Goal: Task Accomplishment & Management: Complete application form

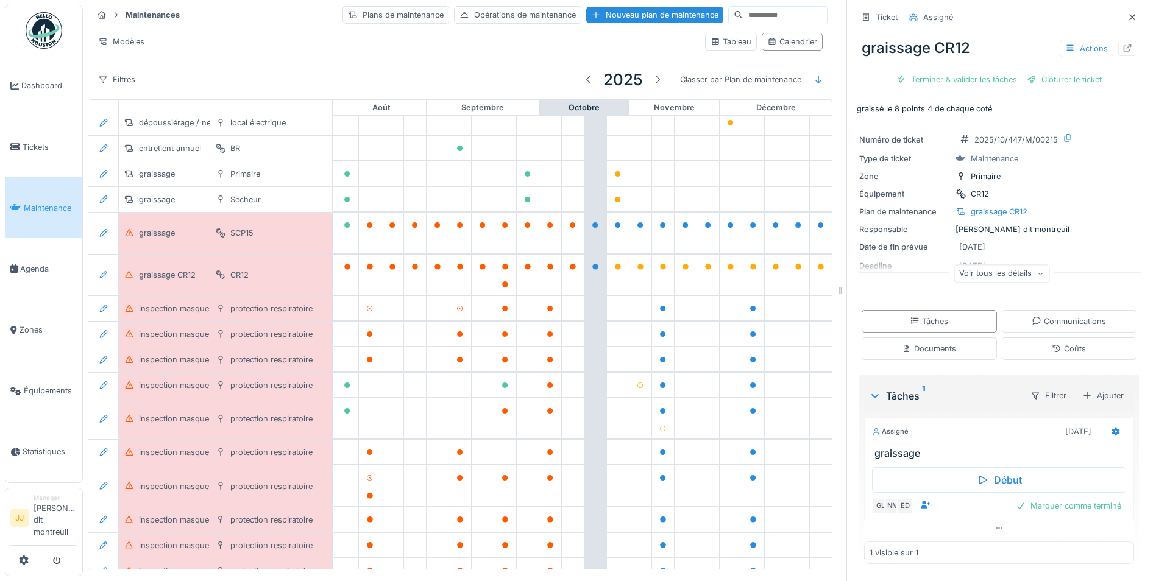
scroll to position [61, 732]
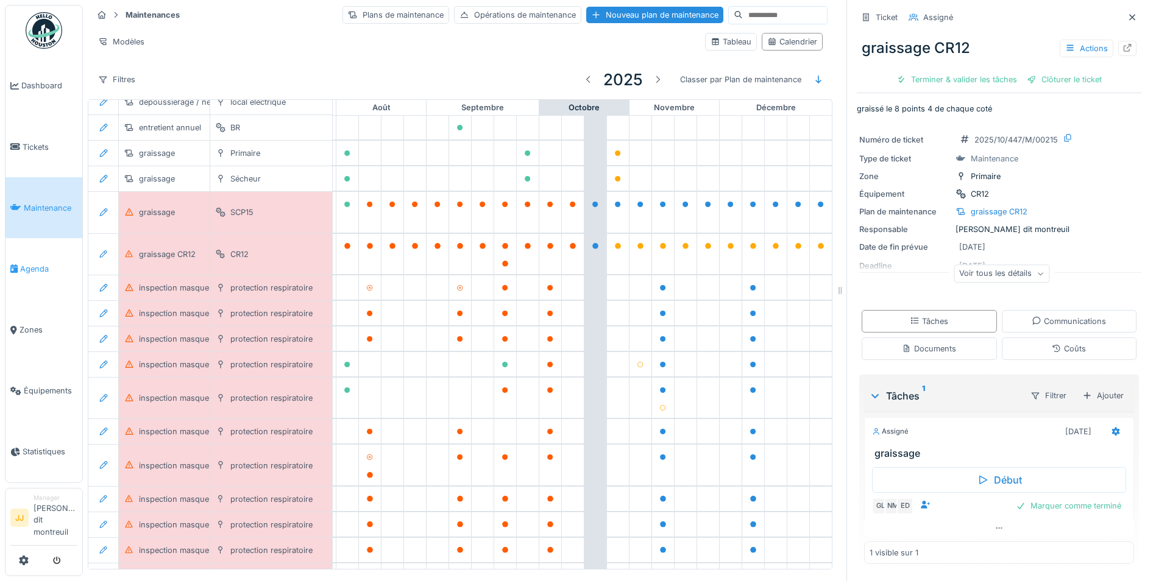
click at [30, 268] on span "Agenda" at bounding box center [48, 269] width 57 height 12
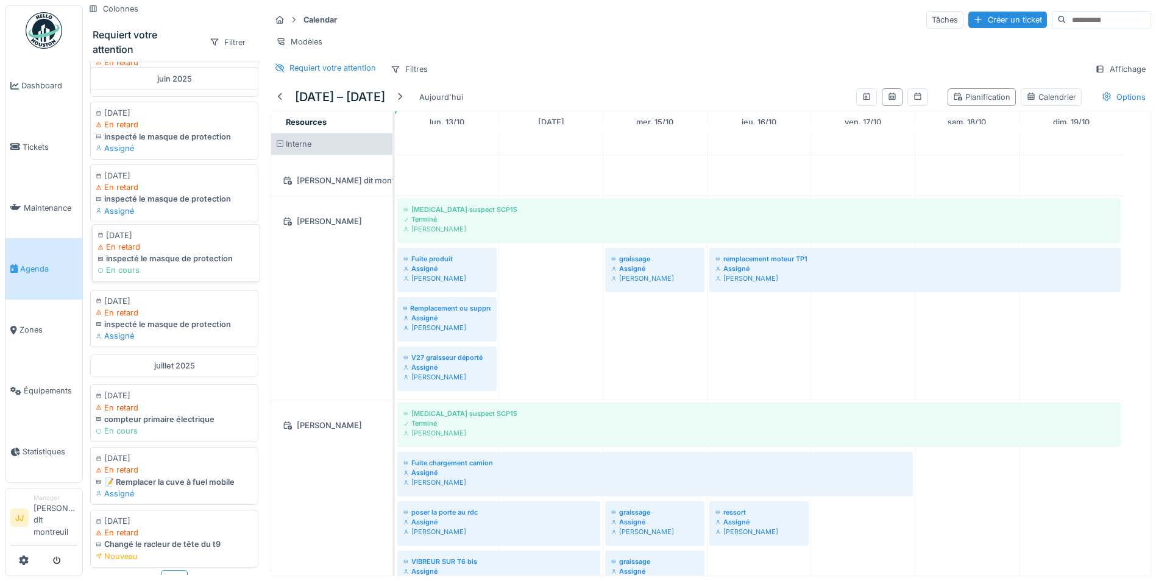
scroll to position [1008, 0]
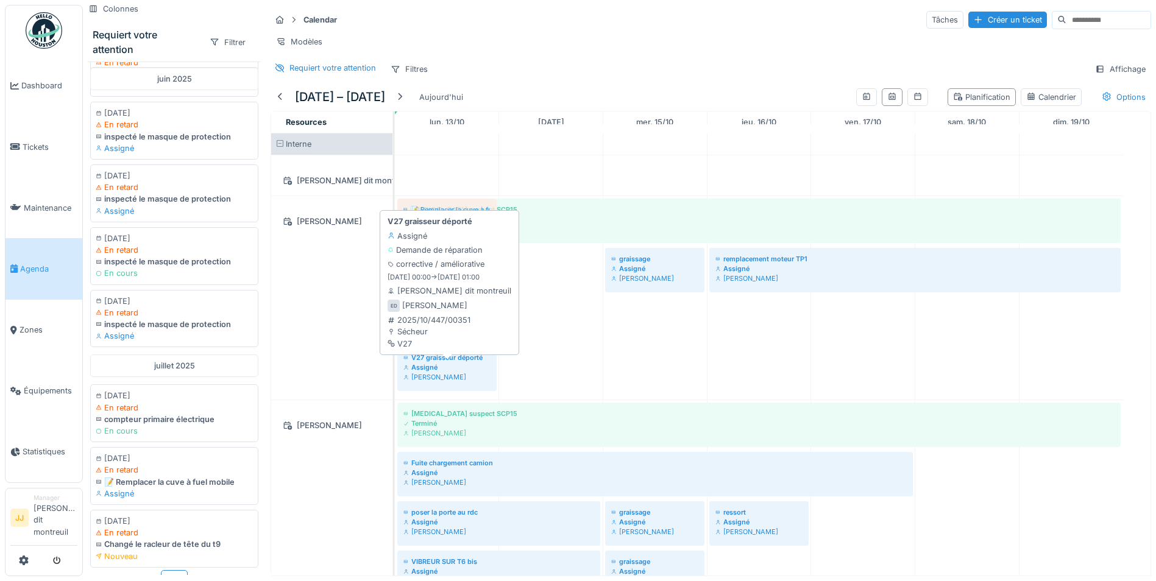
drag, startPoint x: 153, startPoint y: 467, endPoint x: 473, endPoint y: 362, distance: 336.6
click at [473, 362] on div "Colonnes Requiert votre attention Filtrer septembre 2024 20/09/2024 En retard i…" at bounding box center [619, 290] width 1073 height 581
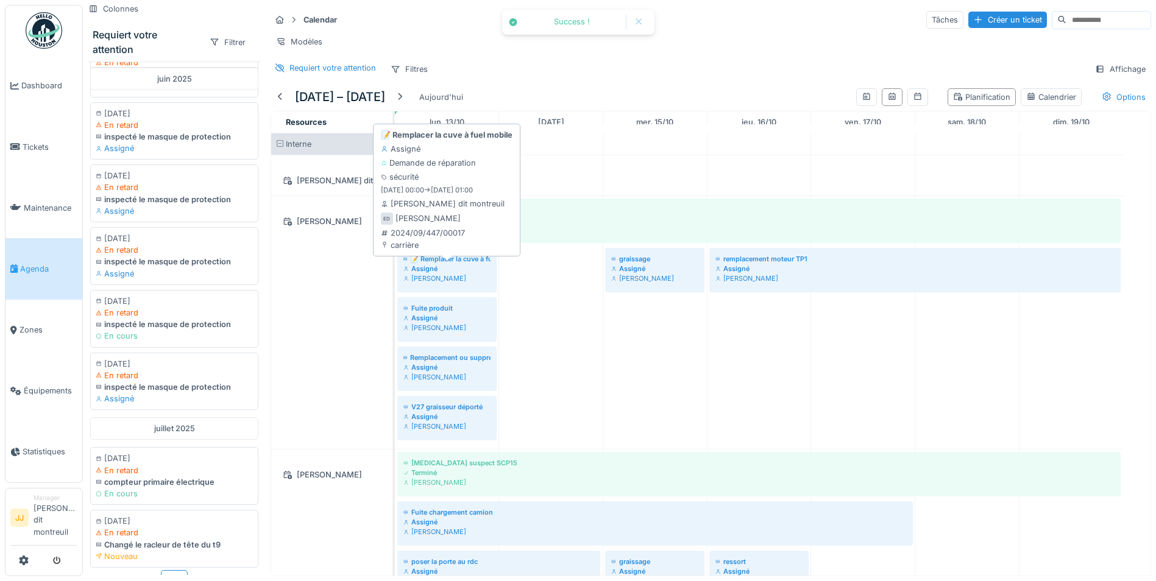
click at [427, 274] on div "Assigné" at bounding box center [446, 269] width 87 height 10
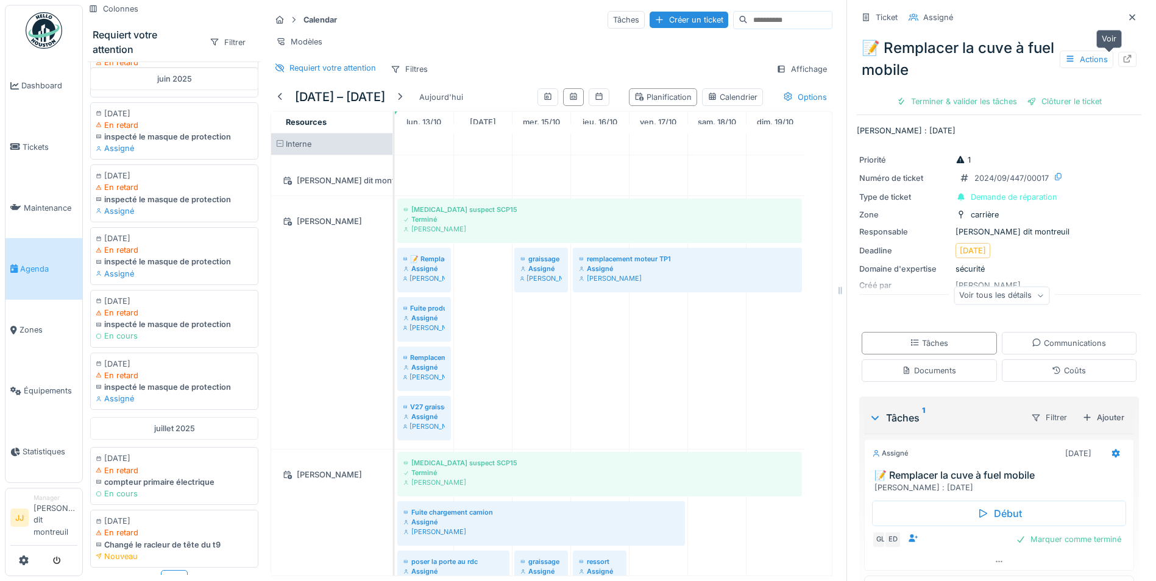
click at [1122, 55] on icon at bounding box center [1127, 59] width 10 height 8
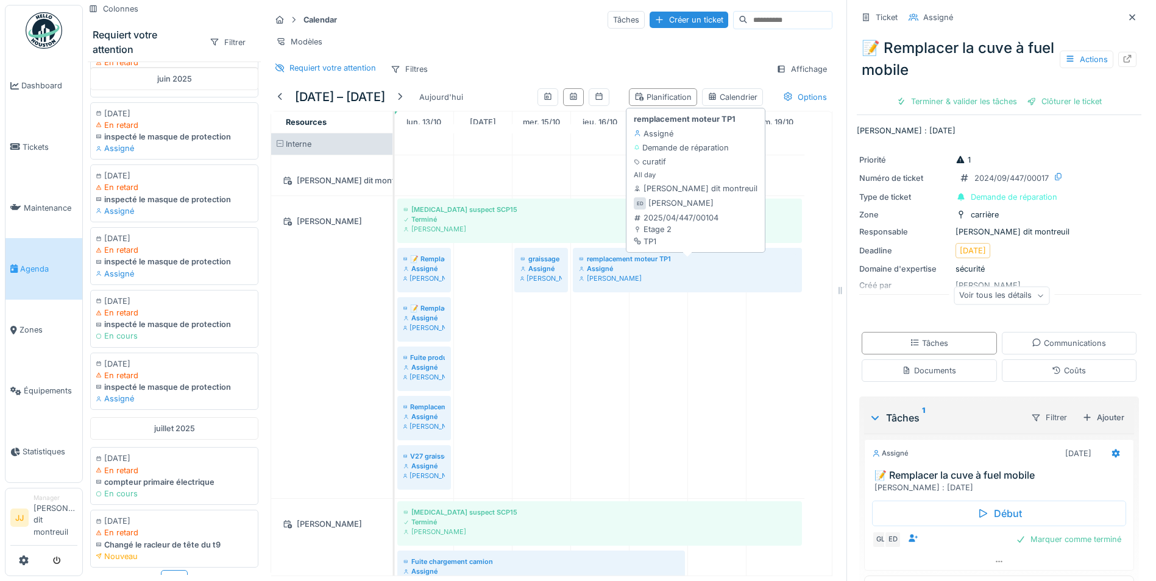
scroll to position [61, 0]
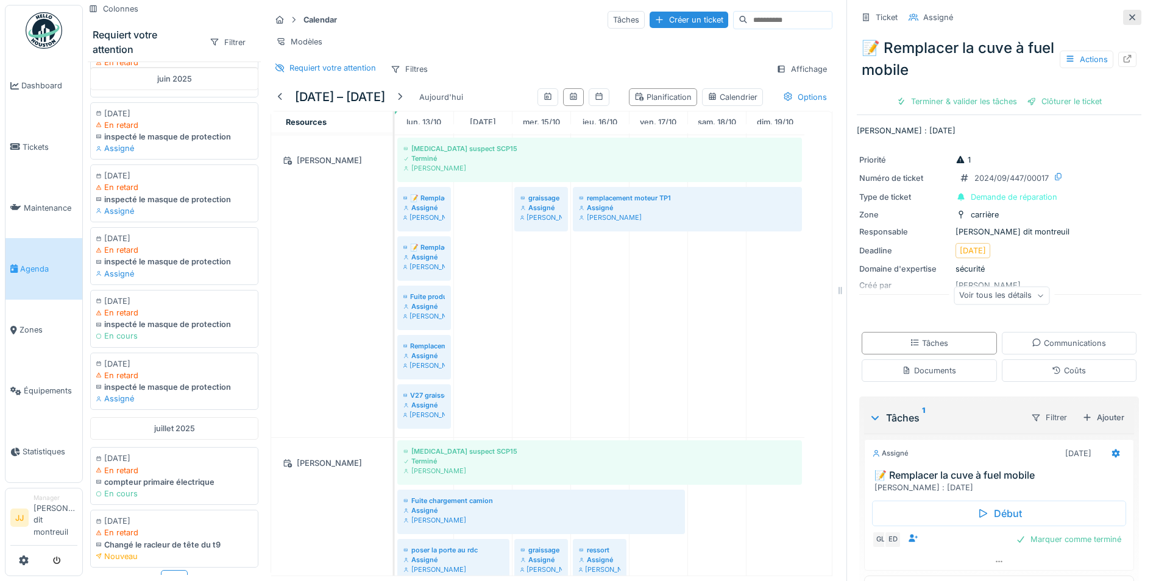
click at [1127, 15] on icon at bounding box center [1132, 17] width 10 height 8
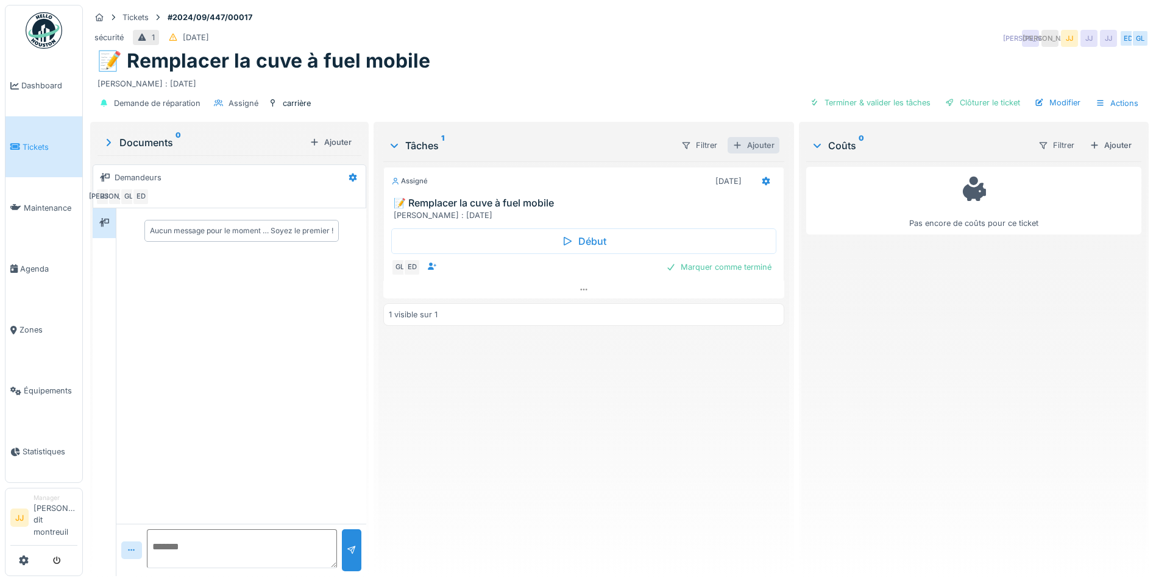
click at [762, 150] on div "Ajouter" at bounding box center [753, 145] width 52 height 16
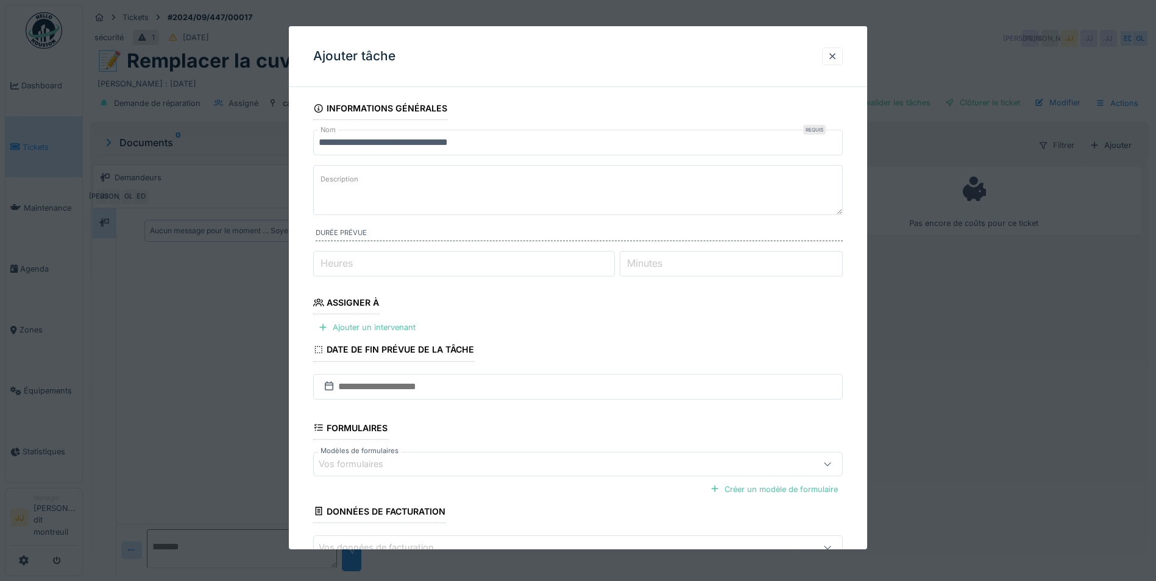
click at [408, 177] on textarea "Description" at bounding box center [577, 190] width 529 height 50
type textarea "*"
click at [345, 179] on textarea "**********" at bounding box center [577, 190] width 529 height 50
click at [433, 182] on textarea "**********" at bounding box center [577, 190] width 529 height 50
type textarea "**********"
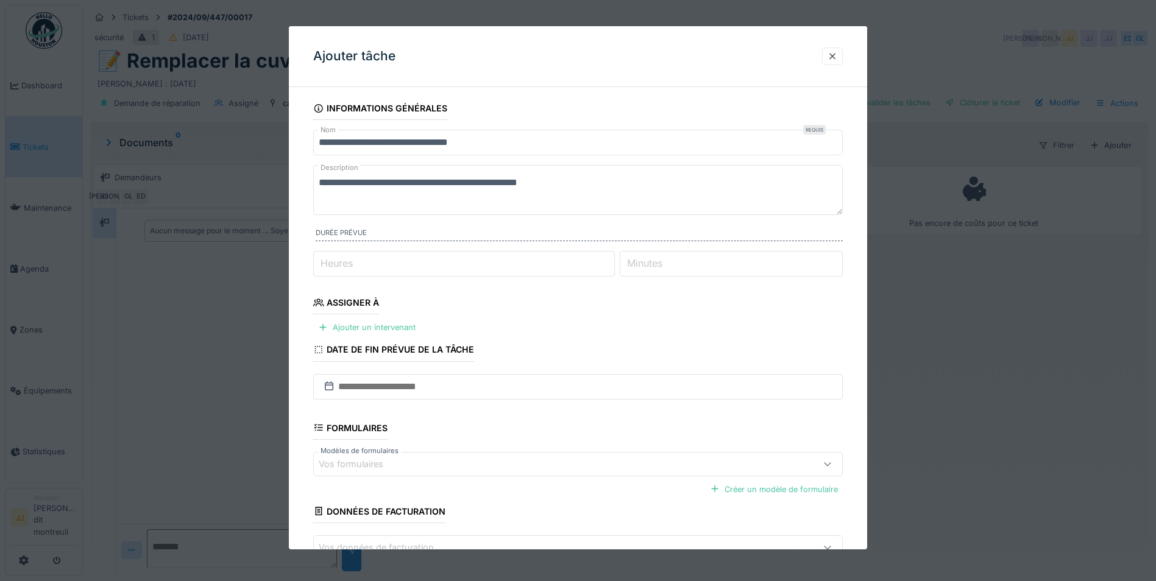
click at [490, 267] on input "Heures" at bounding box center [464, 264] width 302 height 26
click at [385, 321] on div "Ajouter un intervenant" at bounding box center [366, 327] width 107 height 16
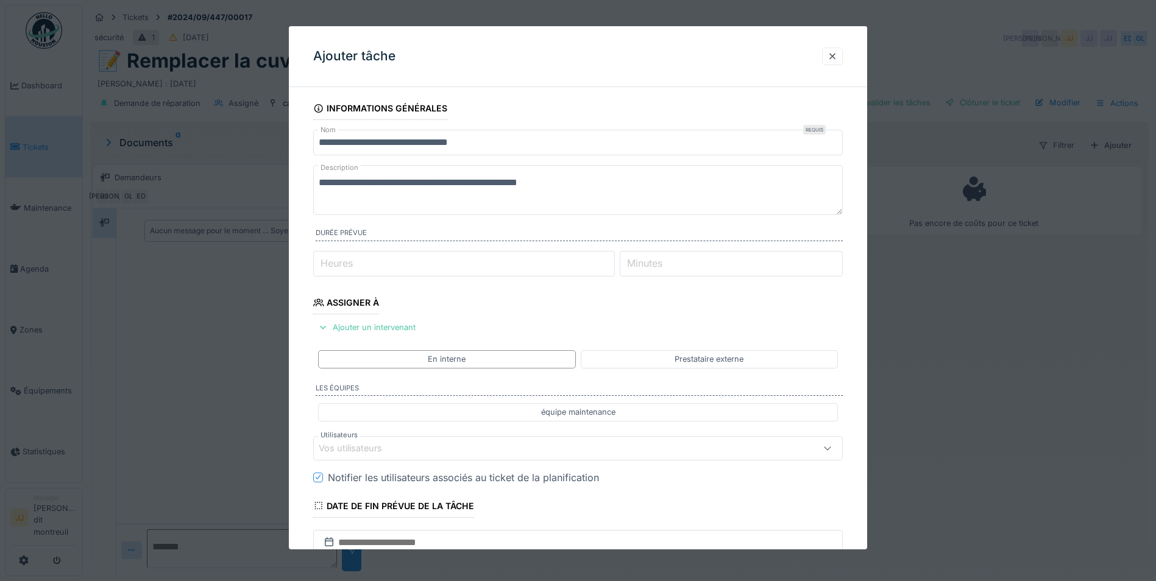
click at [408, 451] on div "Vos utilisateurs" at bounding box center [547, 447] width 456 height 13
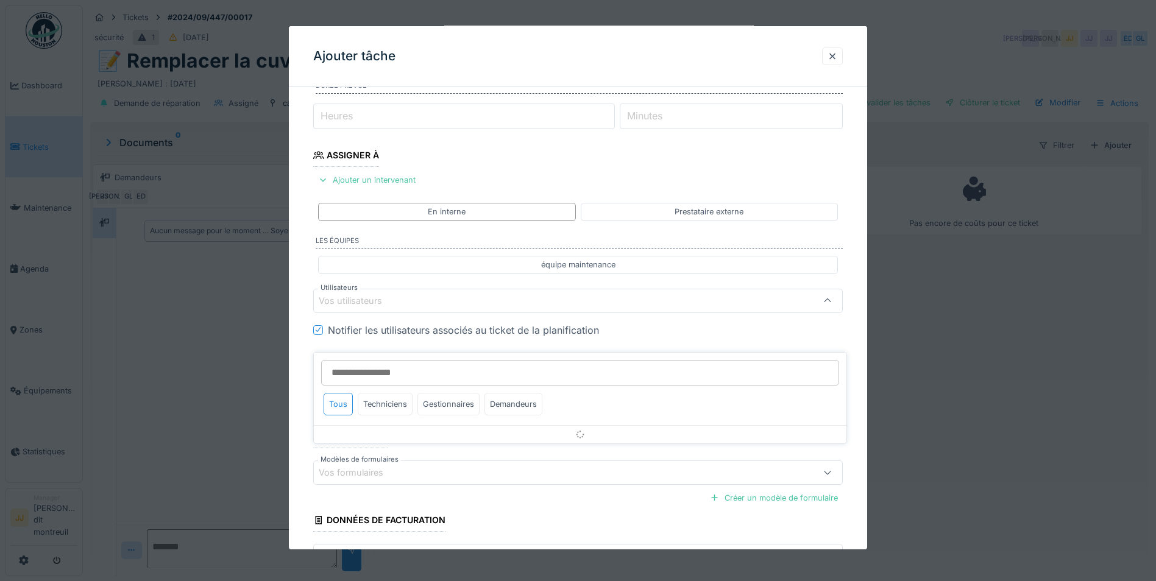
scroll to position [160, 0]
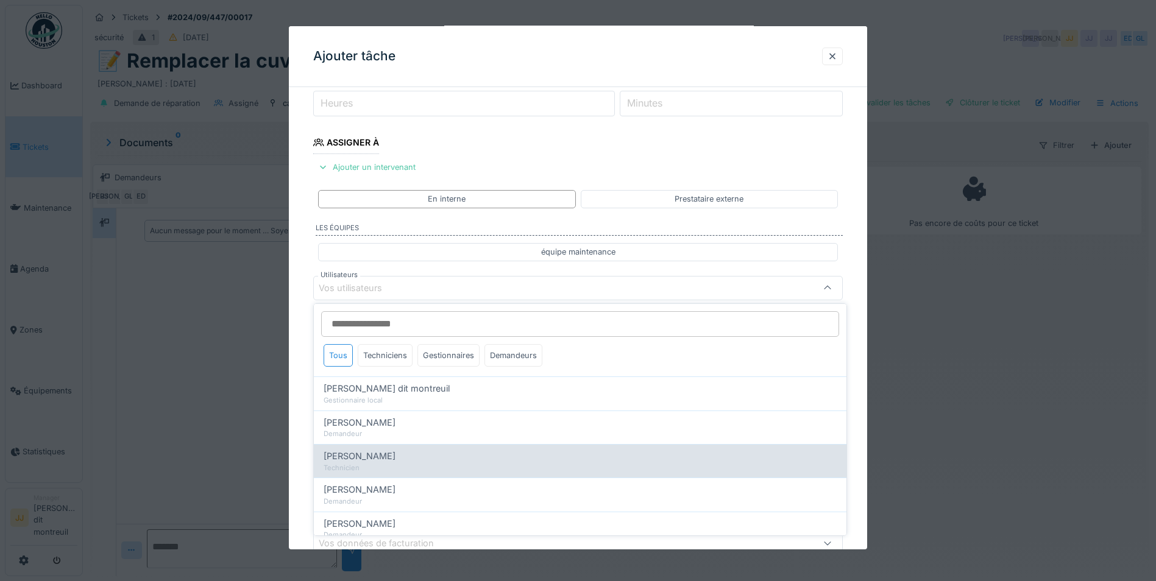
click at [389, 459] on div "[PERSON_NAME]" at bounding box center [580, 456] width 513 height 13
type input "*****"
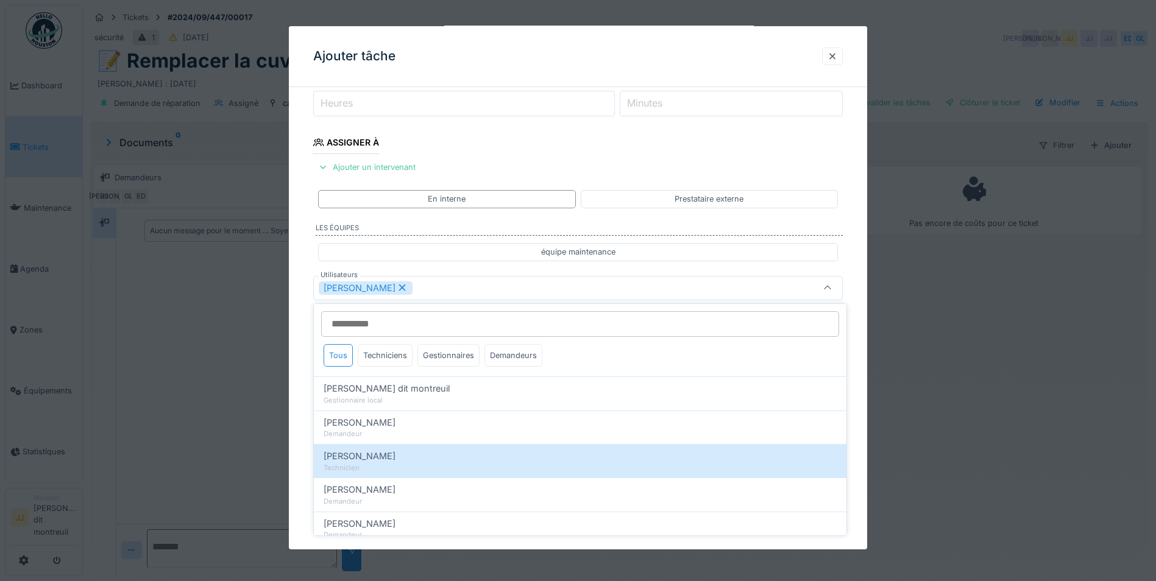
click at [493, 290] on div "[PERSON_NAME]" at bounding box center [547, 287] width 456 height 13
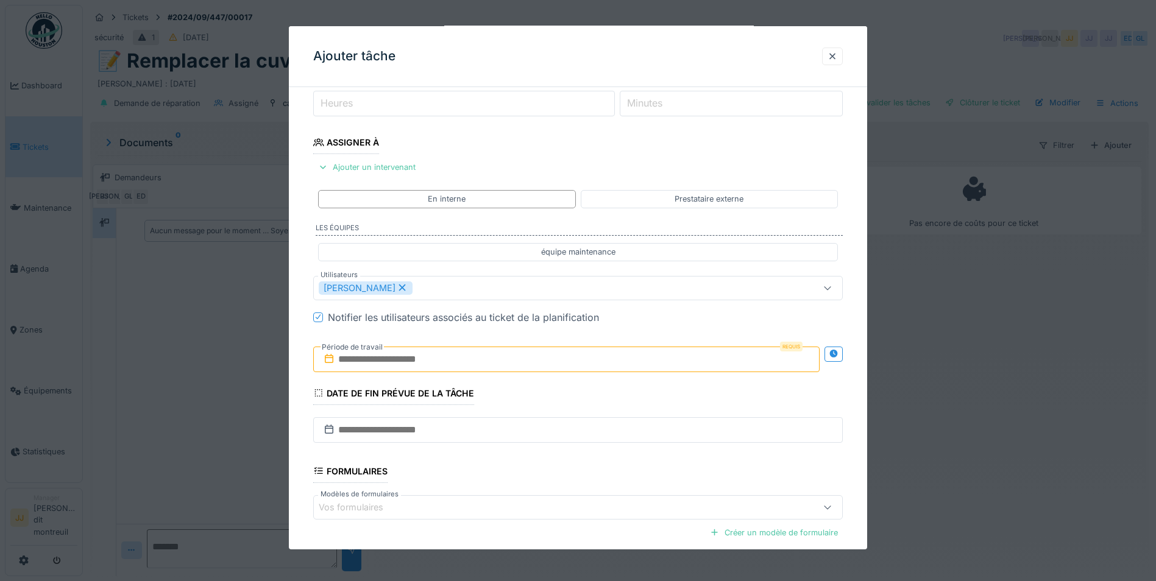
click at [462, 367] on input "text" at bounding box center [566, 359] width 506 height 26
click at [511, 478] on div "13" at bounding box center [509, 479] width 16 height 18
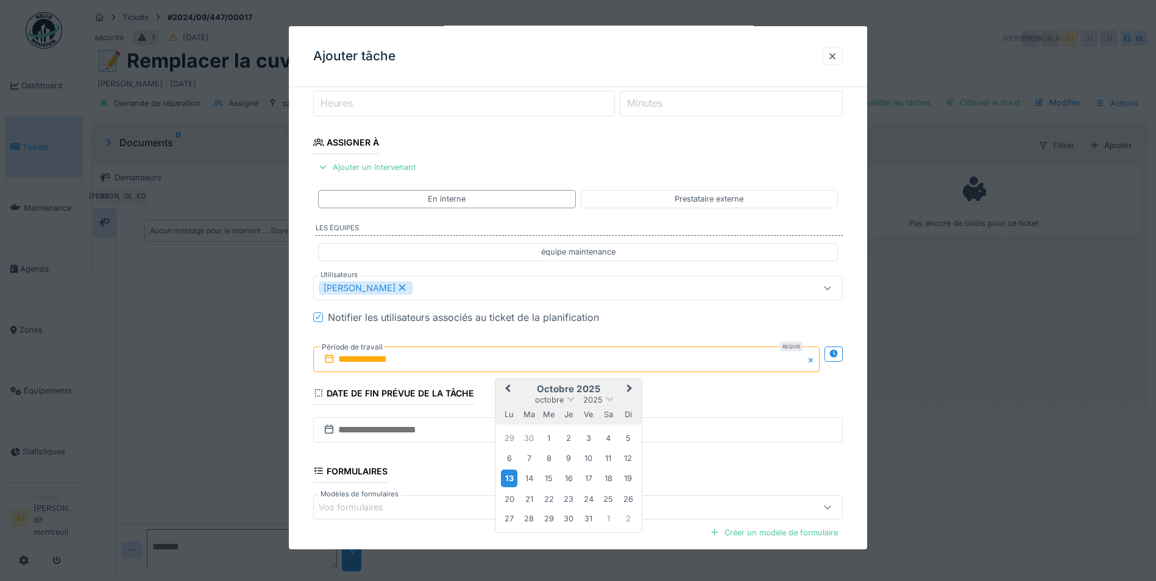
click at [511, 478] on div "13" at bounding box center [509, 479] width 16 height 18
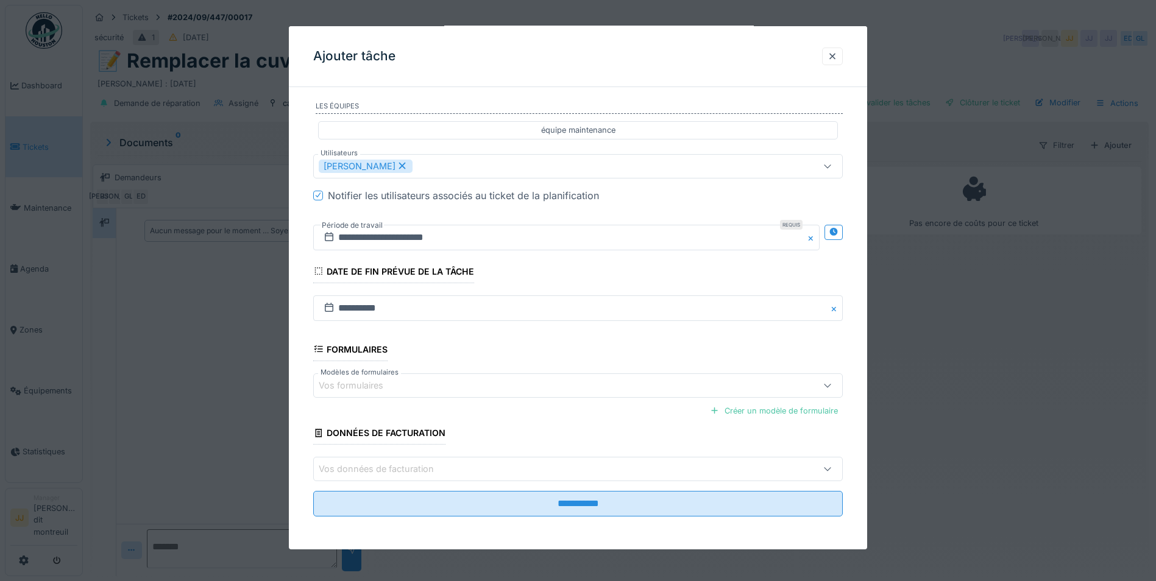
scroll to position [283, 0]
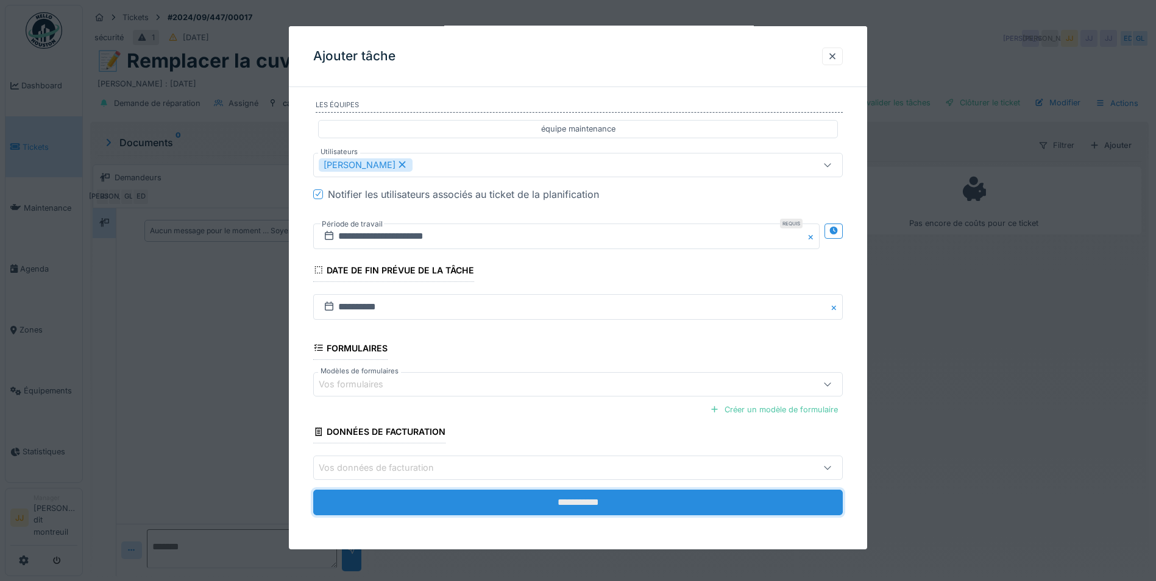
click at [484, 500] on input "**********" at bounding box center [577, 503] width 529 height 26
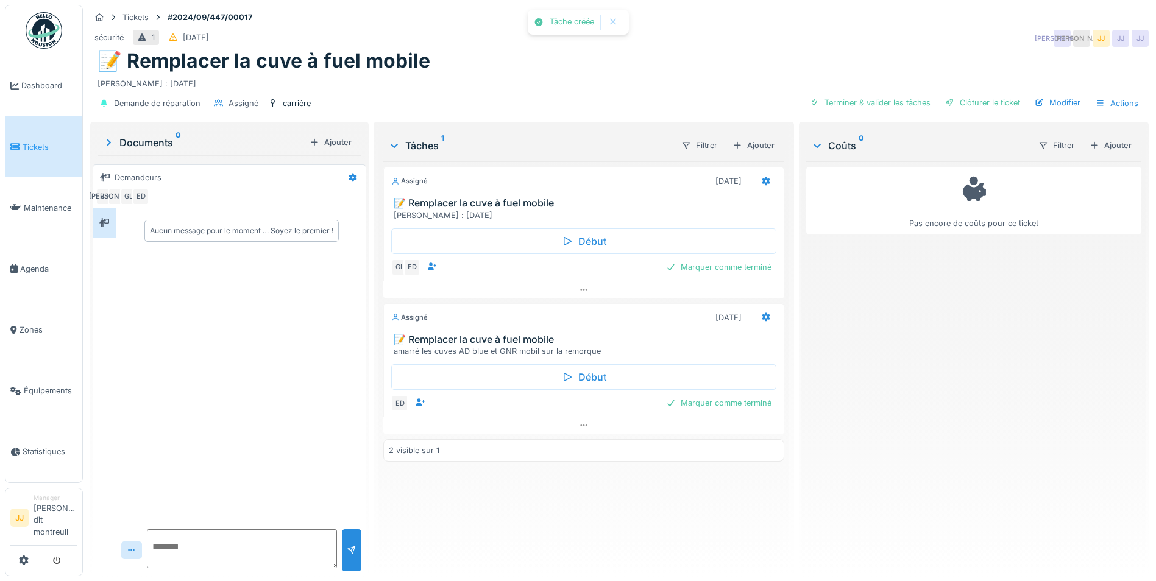
scroll to position [9, 0]
click at [244, 529] on textarea at bounding box center [242, 548] width 190 height 39
type textarea "*"
type textarea "**********"
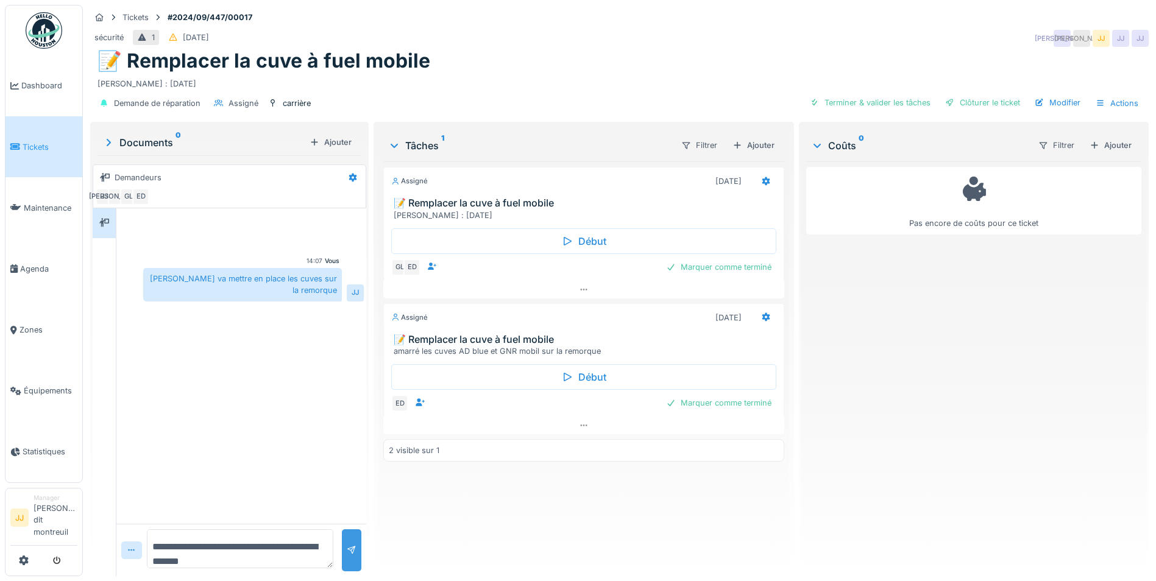
type textarea "**********"
click at [350, 558] on div at bounding box center [351, 550] width 19 height 42
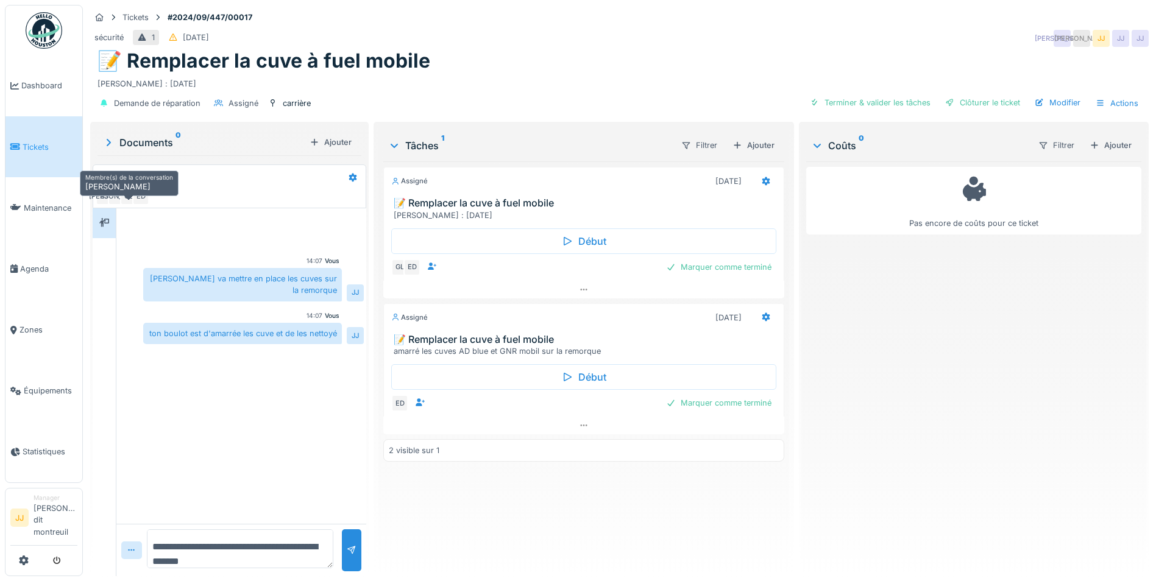
click at [123, 199] on div "GL" at bounding box center [128, 196] width 17 height 17
click at [352, 182] on icon at bounding box center [353, 178] width 8 height 9
click at [359, 210] on div "Modifier" at bounding box center [400, 217] width 114 height 18
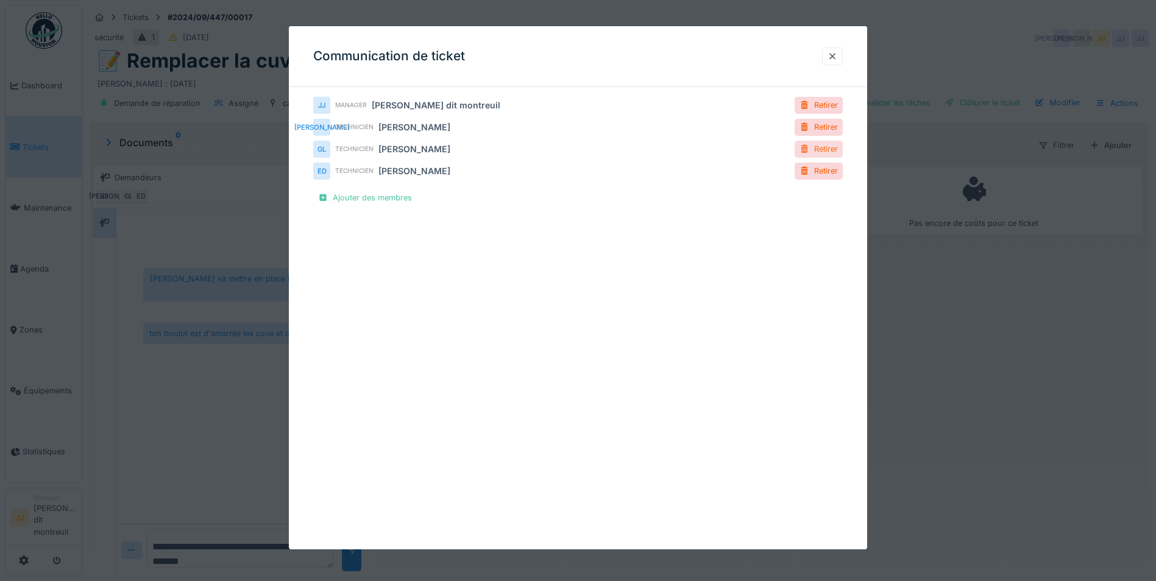
click at [817, 150] on div "Retirer" at bounding box center [818, 149] width 48 height 16
